Goal: Check status: Check status

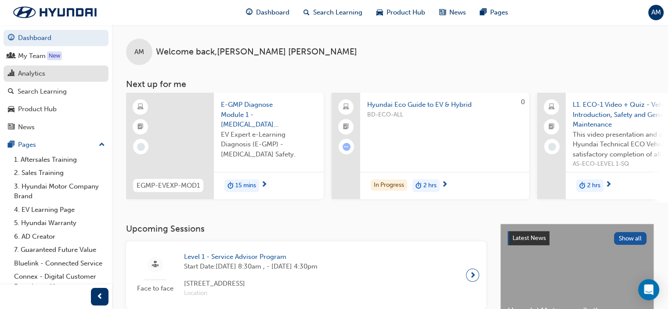
click at [29, 72] on div "Analytics" at bounding box center [31, 74] width 27 height 10
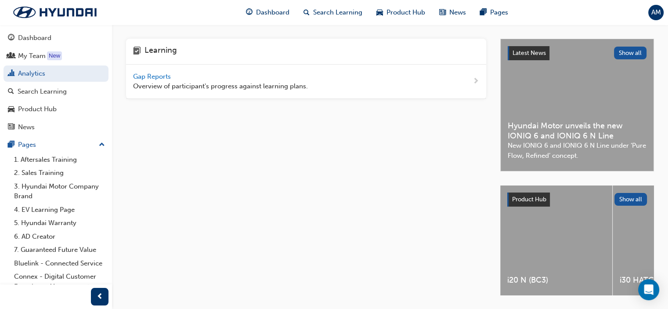
click at [154, 75] on span "Gap Reports" at bounding box center [153, 77] width 40 height 8
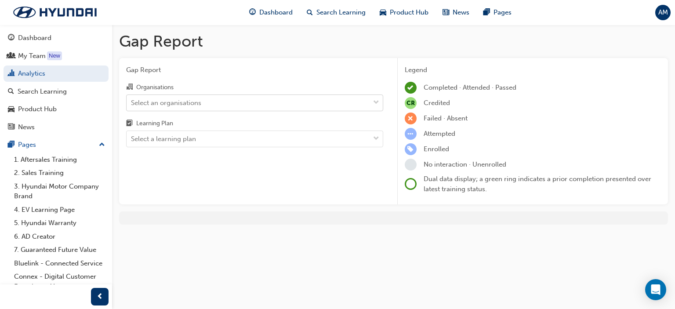
click at [192, 102] on div "Select an organisations" at bounding box center [166, 103] width 70 height 10
click at [132, 102] on input "Organisations Select an organisations" at bounding box center [131, 101] width 1 height 7
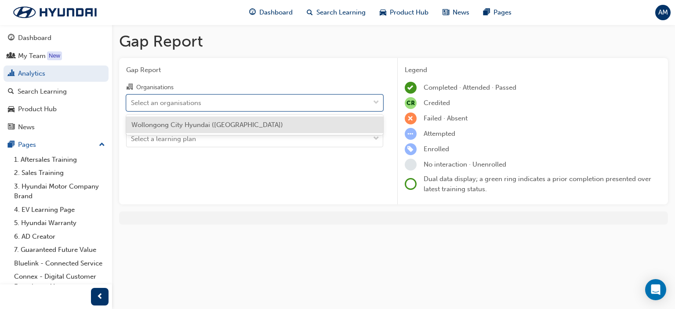
click at [186, 125] on span "Wollongong City Hyundai ([GEOGRAPHIC_DATA])" at bounding box center [207, 125] width 152 height 8
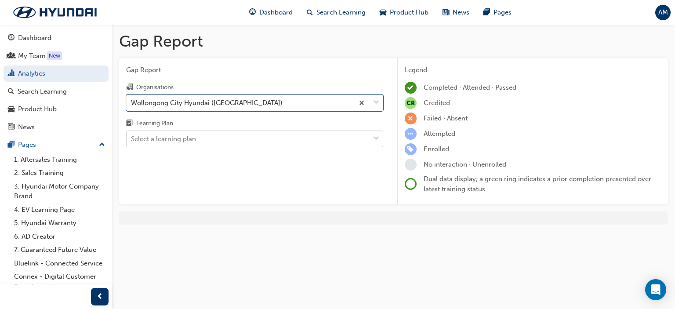
click at [180, 138] on div "Select a learning plan" at bounding box center [163, 139] width 65 height 10
click at [132, 138] on input "Learning Plan Select a learning plan" at bounding box center [131, 138] width 1 height 7
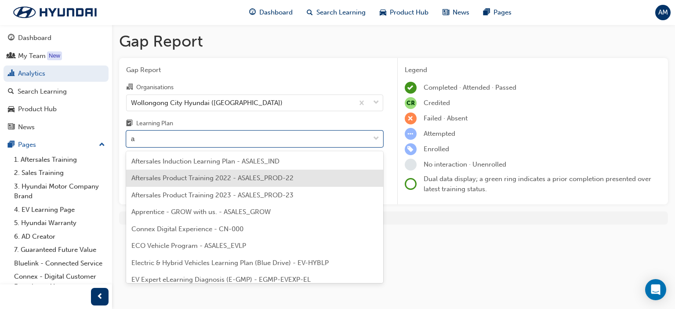
type input "ad"
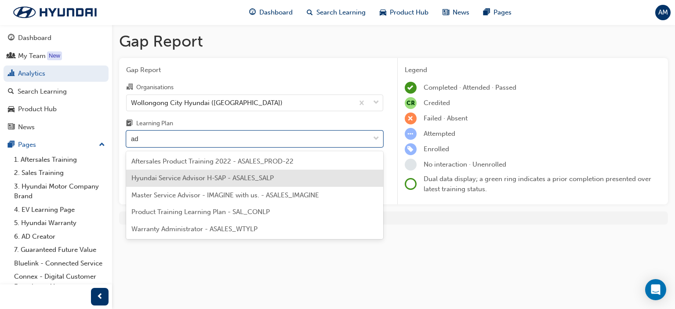
click at [190, 178] on span "Hyundai Service Advisor H-SAP - ASALES_SALP" at bounding box center [202, 178] width 142 height 8
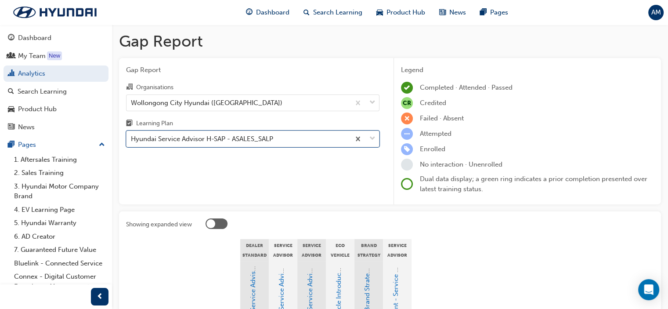
click at [189, 141] on div "Hyundai Service Advisor H-SAP - ASALES_SALP" at bounding box center [202, 139] width 142 height 10
click at [132, 141] on input "Learning Plan option Hyundai Service Advisor H-SAP - ASALES_SALP, selected. 0 r…" at bounding box center [131, 138] width 1 height 7
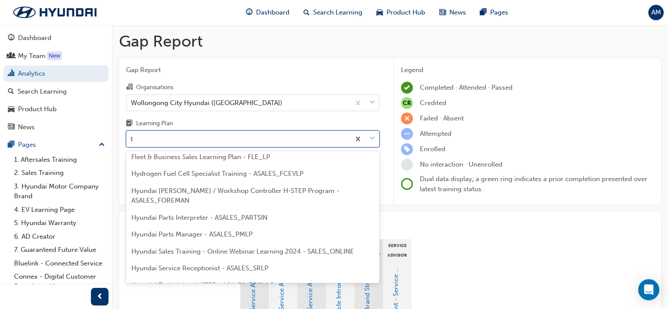
type input "te"
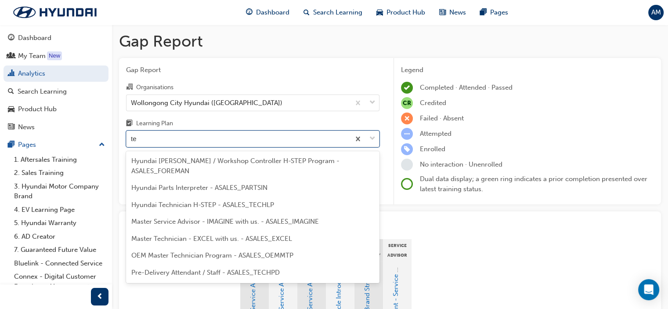
scroll to position [21, 0]
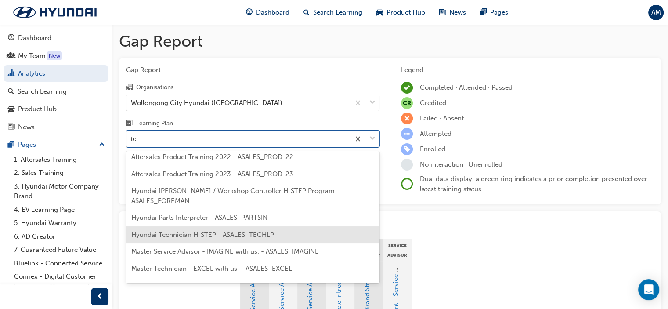
click at [242, 235] on span "Hyundai Technician H-STEP - ASALES_TECHLP" at bounding box center [202, 235] width 143 height 8
